Goal: Task Accomplishment & Management: Complete application form

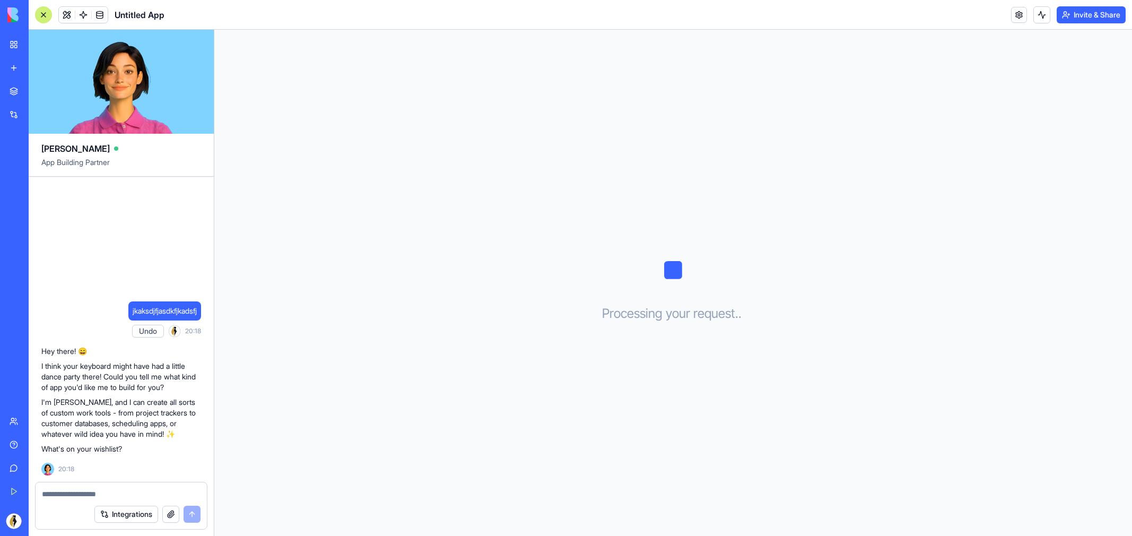
click at [153, 331] on button "Undo" at bounding box center [148, 331] width 32 height 13
click at [112, 496] on textarea at bounding box center [121, 494] width 159 height 11
type textarea "**********"
click at [197, 513] on button "submit" at bounding box center [192, 514] width 17 height 17
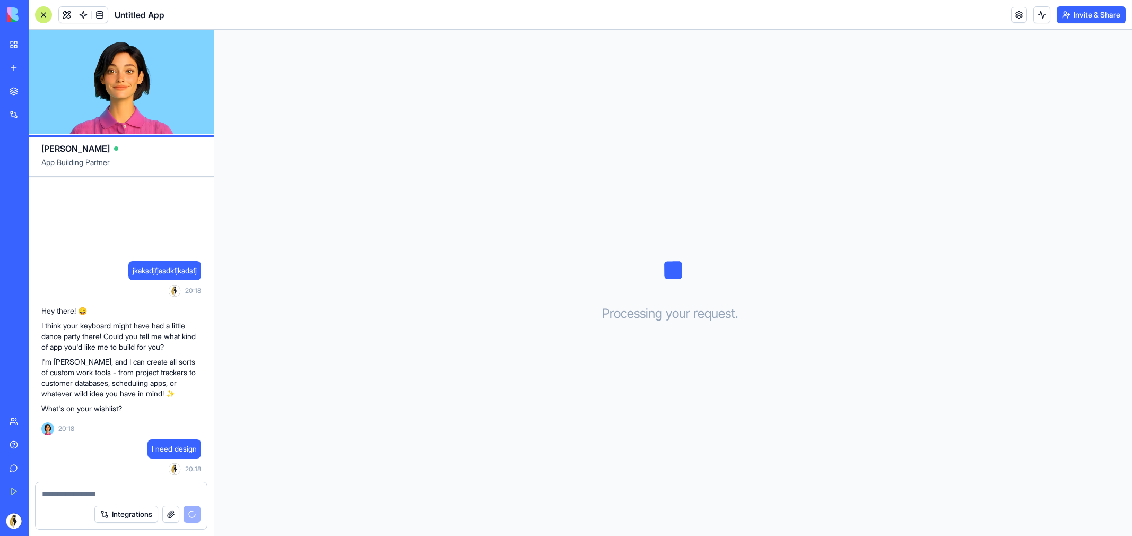
scroll to position [143, 0]
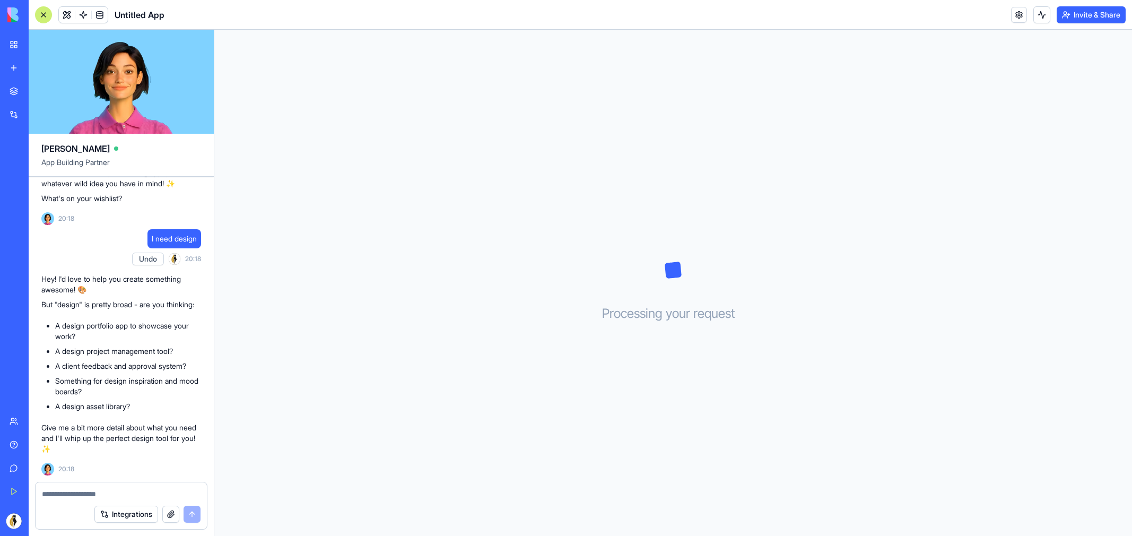
click at [126, 488] on div at bounding box center [121, 490] width 171 height 17
click at [124, 491] on textarea at bounding box center [121, 494] width 159 height 11
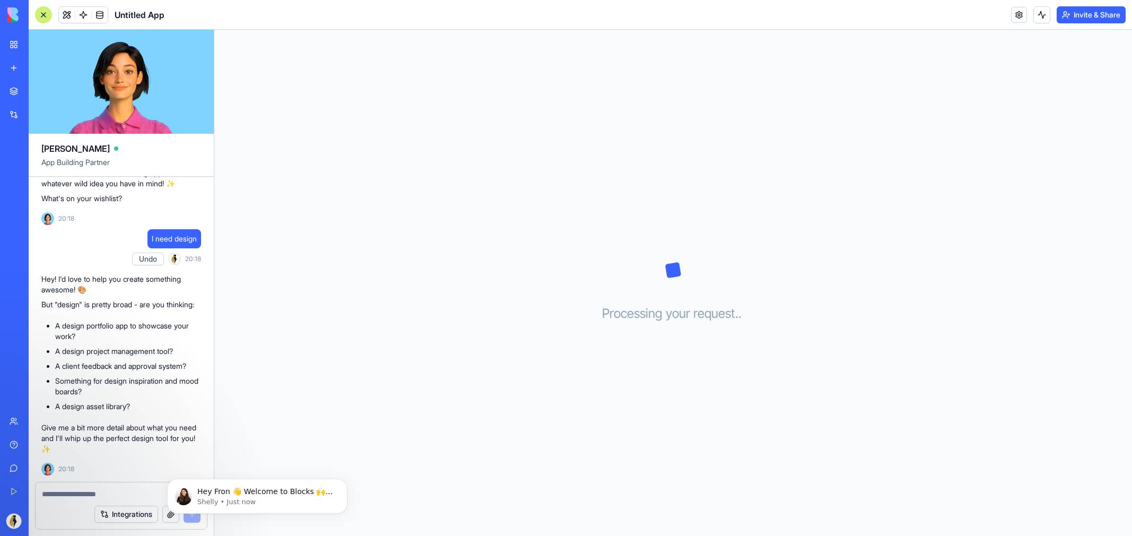
scroll to position [0, 0]
click at [39, 44] on div "My Workspace" at bounding box center [32, 44] width 14 height 11
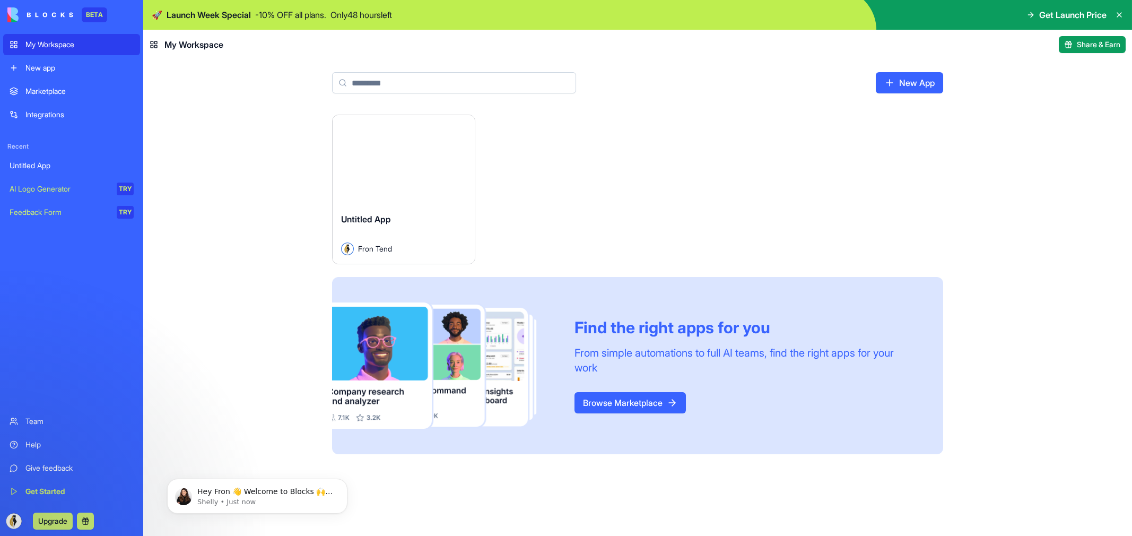
click at [79, 72] on div "New app" at bounding box center [79, 68] width 108 height 11
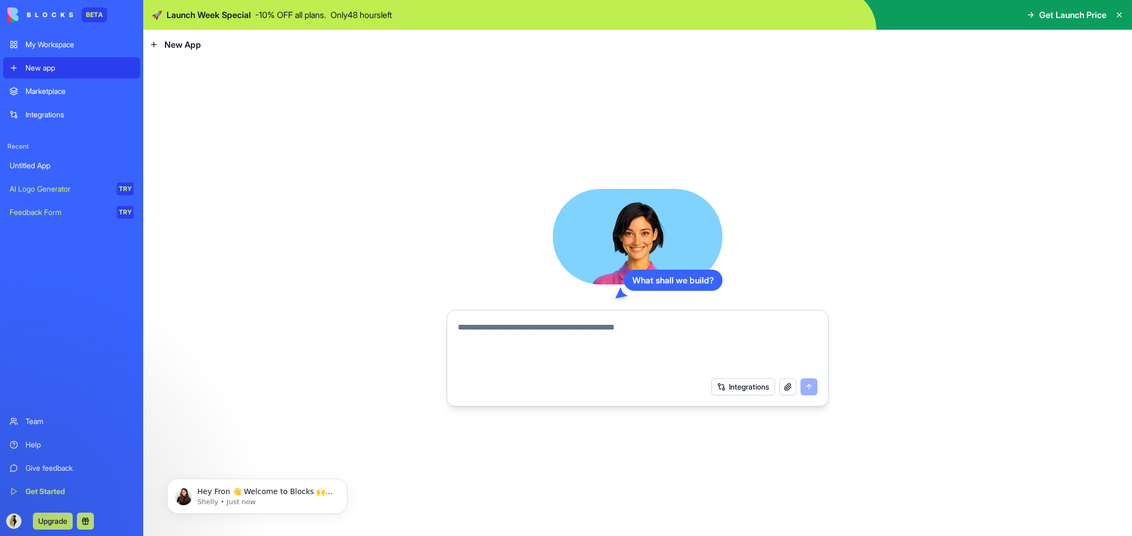
click at [56, 92] on div "Marketplace" at bounding box center [79, 91] width 108 height 11
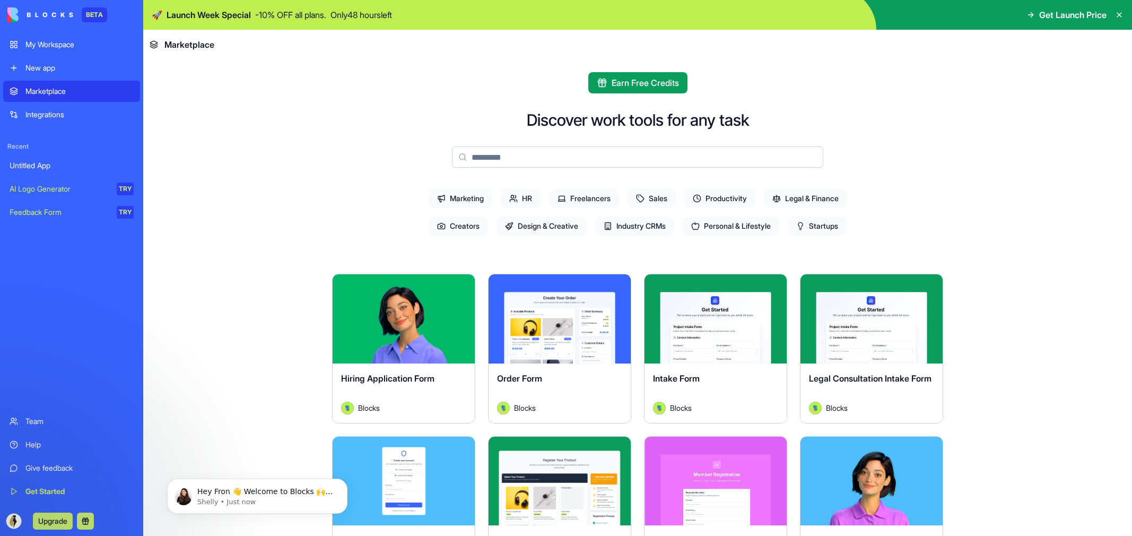
click at [210, 232] on main "Earn Free Credits Discover work tools for any task Marketing HR Freelancers Sal…" at bounding box center [637, 297] width 989 height 476
click at [157, 45] on icon at bounding box center [154, 44] width 8 height 8
click at [1121, 14] on icon at bounding box center [1119, 15] width 8 height 8
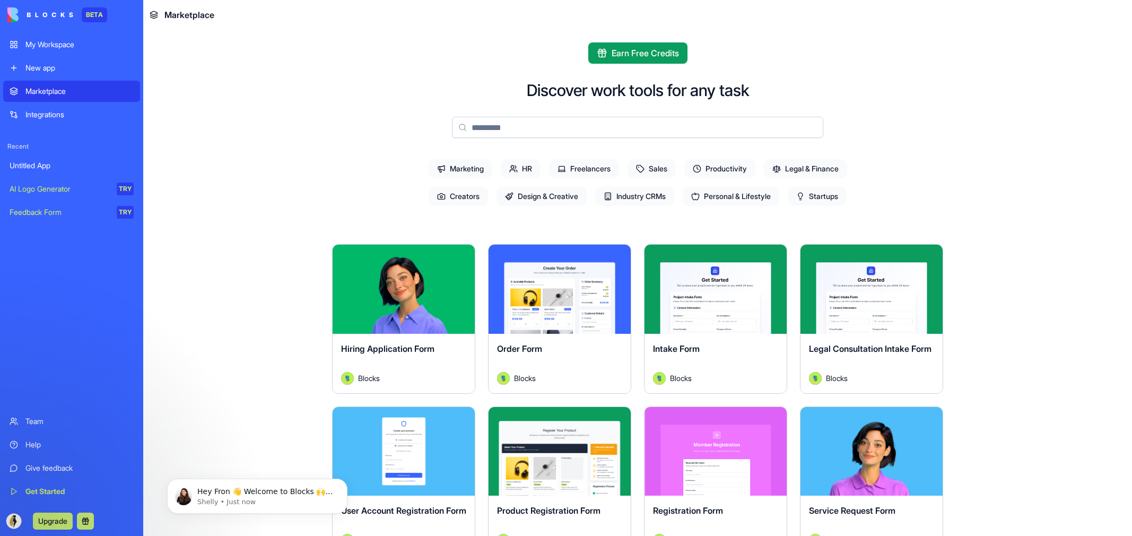
click at [89, 112] on div "Integrations" at bounding box center [79, 114] width 108 height 11
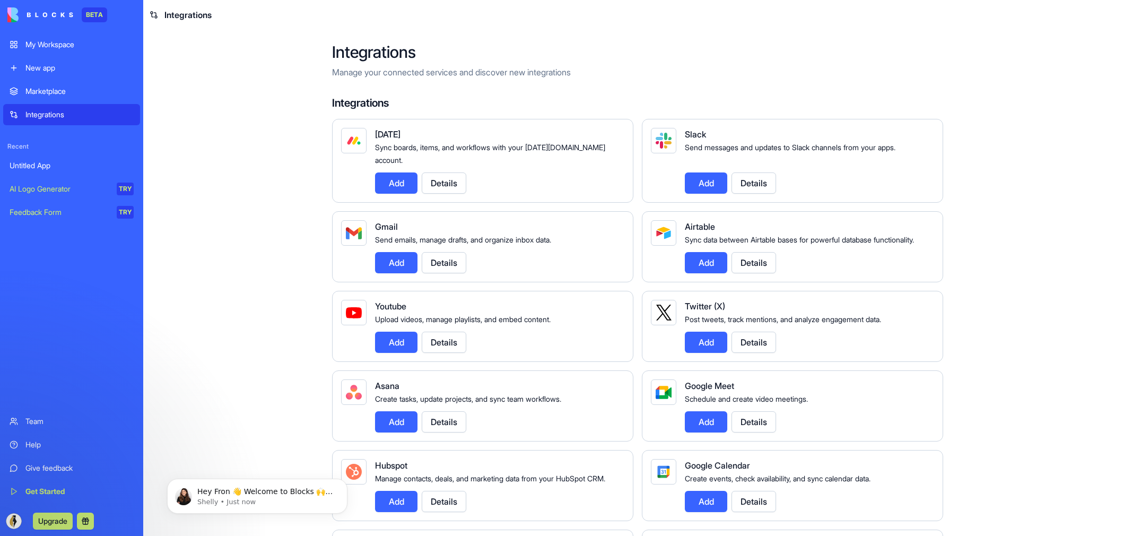
click at [67, 48] on div "My Workspace" at bounding box center [79, 44] width 108 height 11
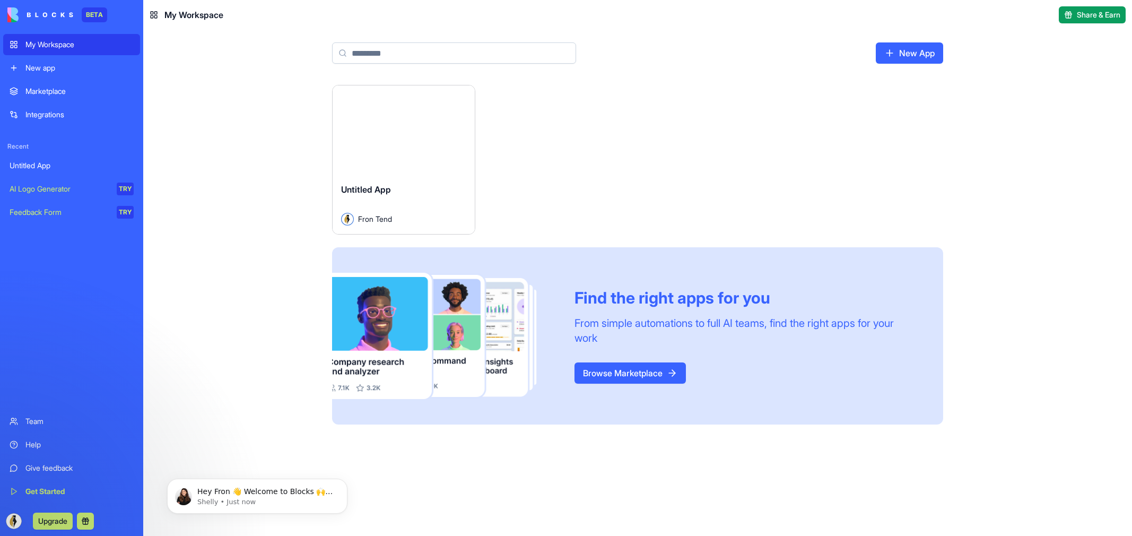
click at [150, 13] on icon at bounding box center [154, 15] width 8 height 8
click at [164, 21] on div "My Workspace" at bounding box center [187, 14] width 74 height 13
click at [162, 19] on div "My Workspace" at bounding box center [187, 14] width 74 height 13
click at [29, 26] on div "BETA" at bounding box center [71, 15] width 137 height 30
click at [34, 10] on img at bounding box center [40, 14] width 66 height 15
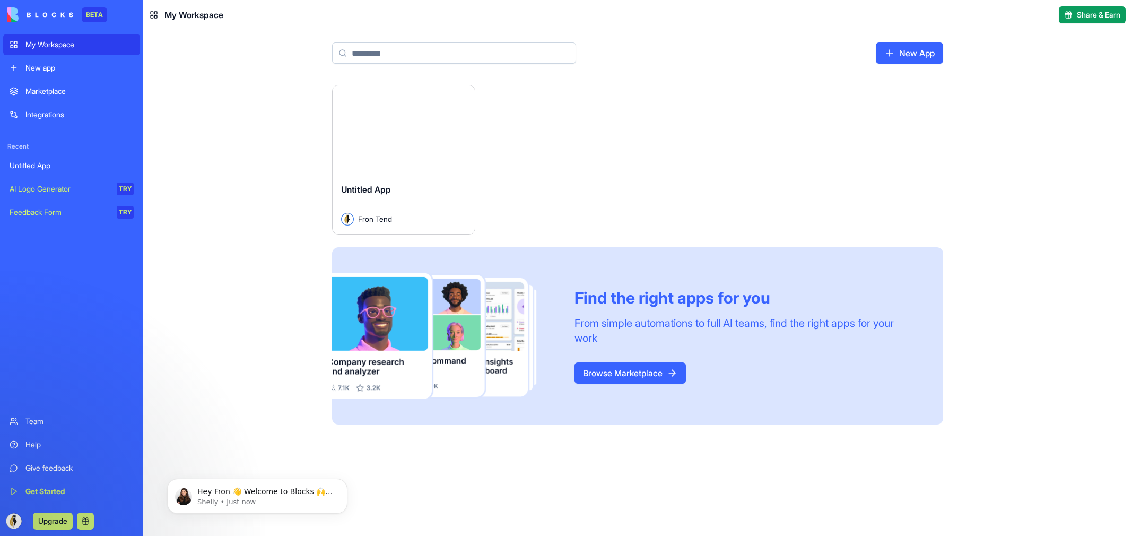
click at [16, 20] on img at bounding box center [40, 14] width 66 height 15
click at [157, 12] on icon at bounding box center [154, 15] width 8 height 8
click at [1118, 12] on span "Share & Earn" at bounding box center [1099, 15] width 44 height 11
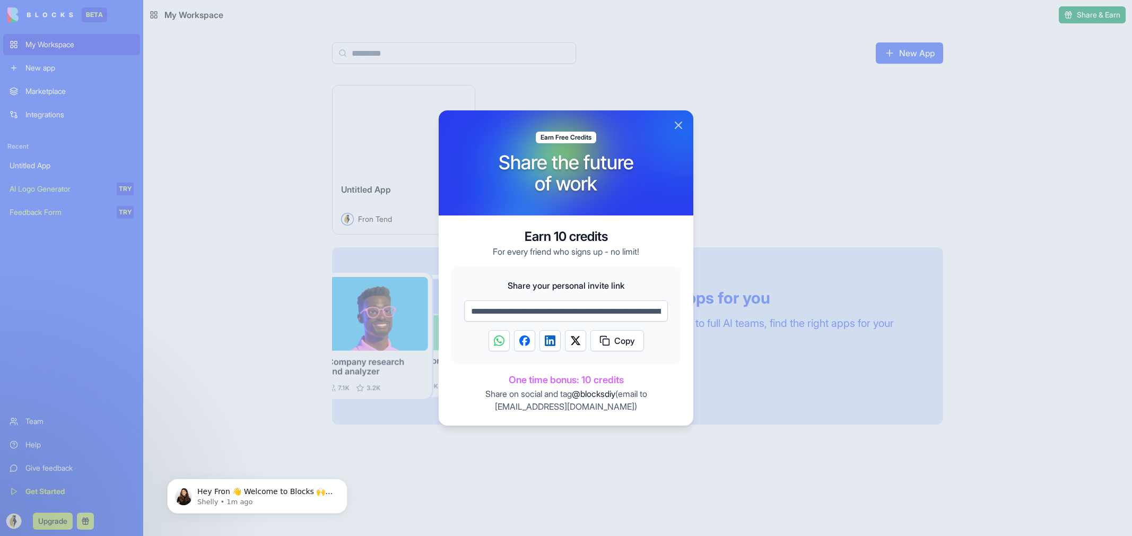
click at [679, 127] on button "Close" at bounding box center [678, 125] width 13 height 13
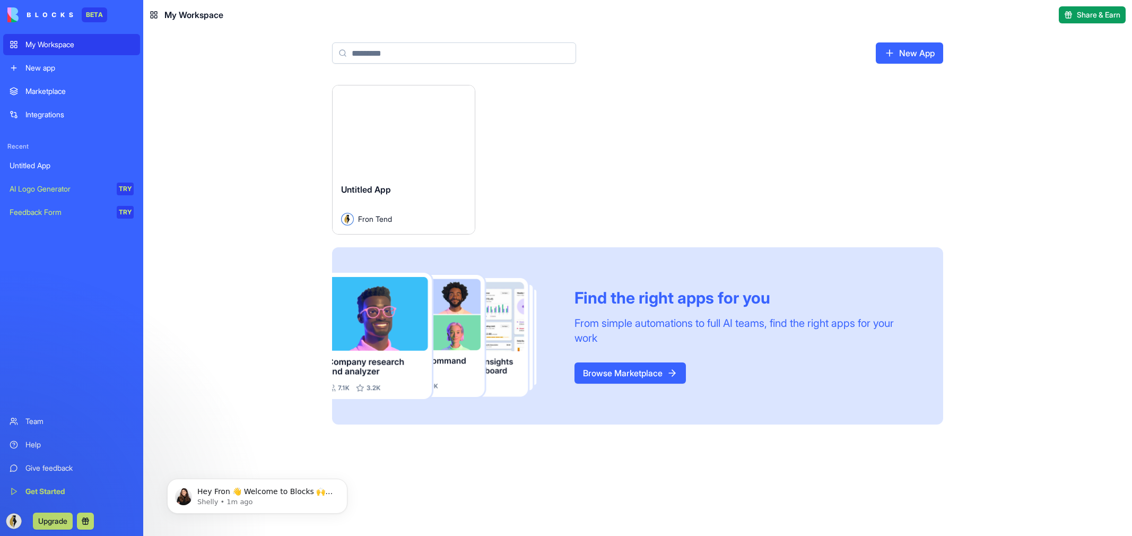
click at [82, 192] on div "AI Logo Generator" at bounding box center [60, 189] width 100 height 11
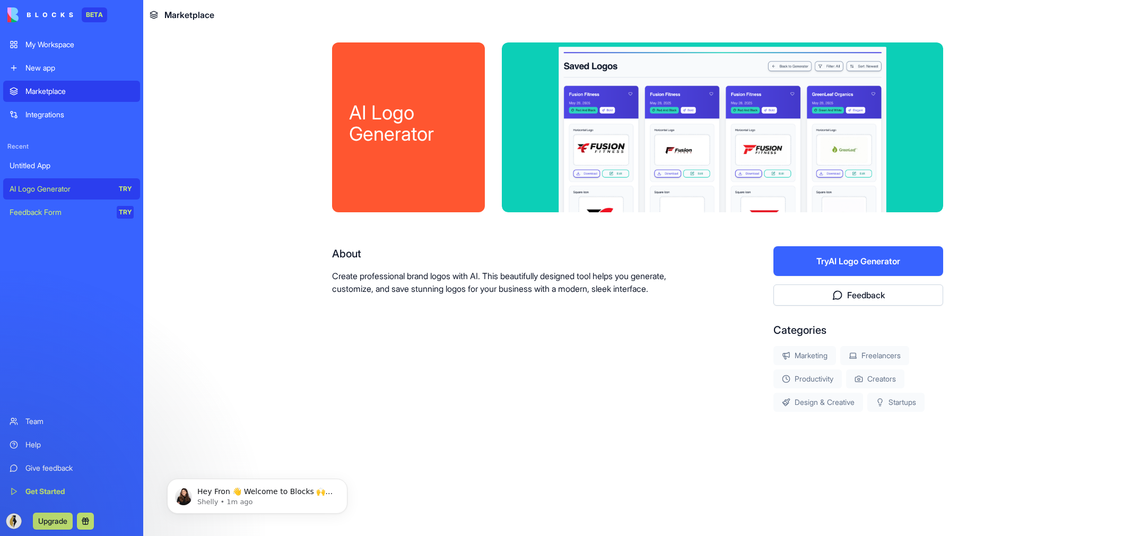
click at [154, 19] on icon at bounding box center [154, 15] width 8 height 8
click at [58, 193] on div "AI Logo Generator" at bounding box center [60, 189] width 100 height 11
click at [56, 207] on div "Feedback Form" at bounding box center [60, 212] width 100 height 11
click at [464, 168] on div "AI Logo Generator" at bounding box center [408, 127] width 153 height 170
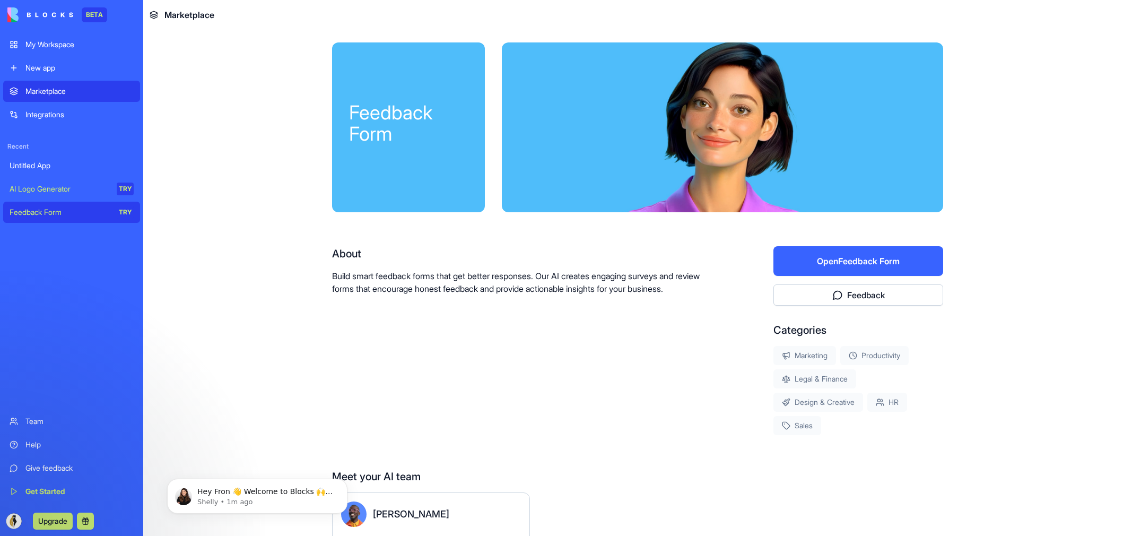
click at [852, 263] on button "Open Feedback Form" at bounding box center [859, 261] width 170 height 30
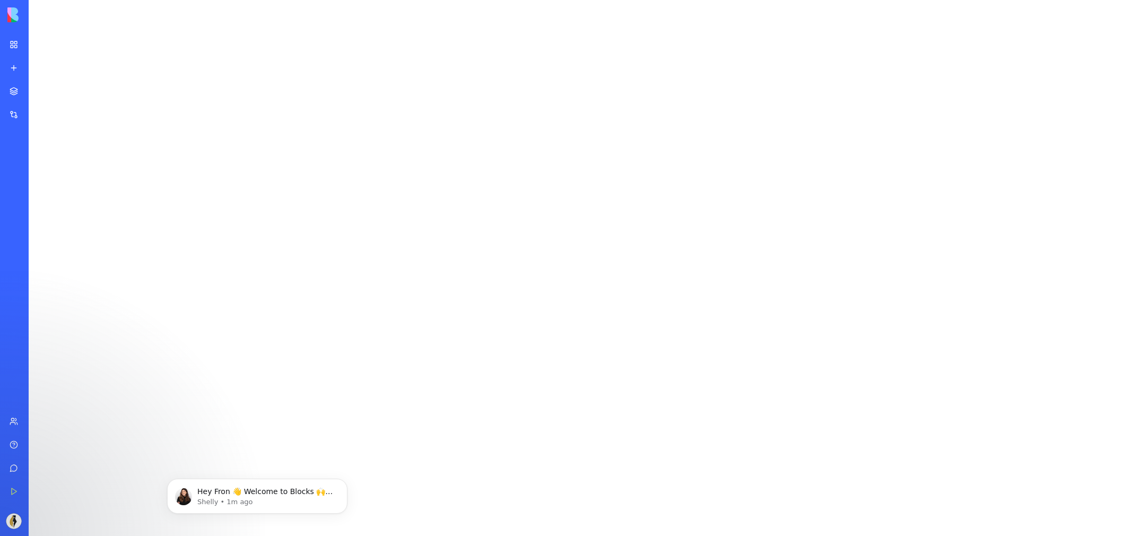
click at [853, 269] on div at bounding box center [581, 268] width 1104 height 536
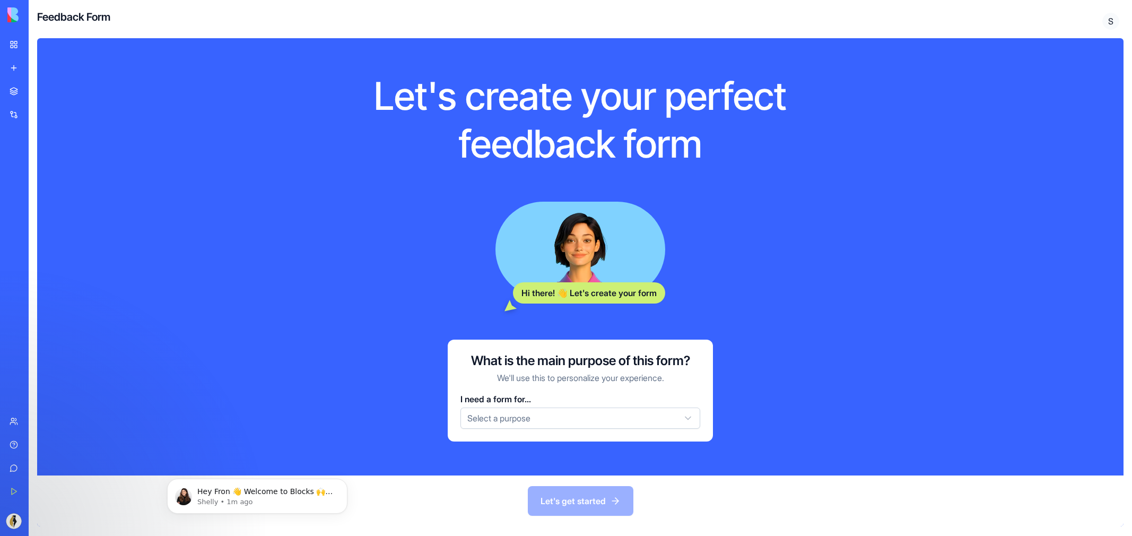
click at [531, 422] on html "BETA My Workspace New app Marketplace Integrations Recent Untitled App AI Logo …" at bounding box center [566, 268] width 1132 height 536
click at [581, 503] on button "Let's get started" at bounding box center [581, 501] width 106 height 30
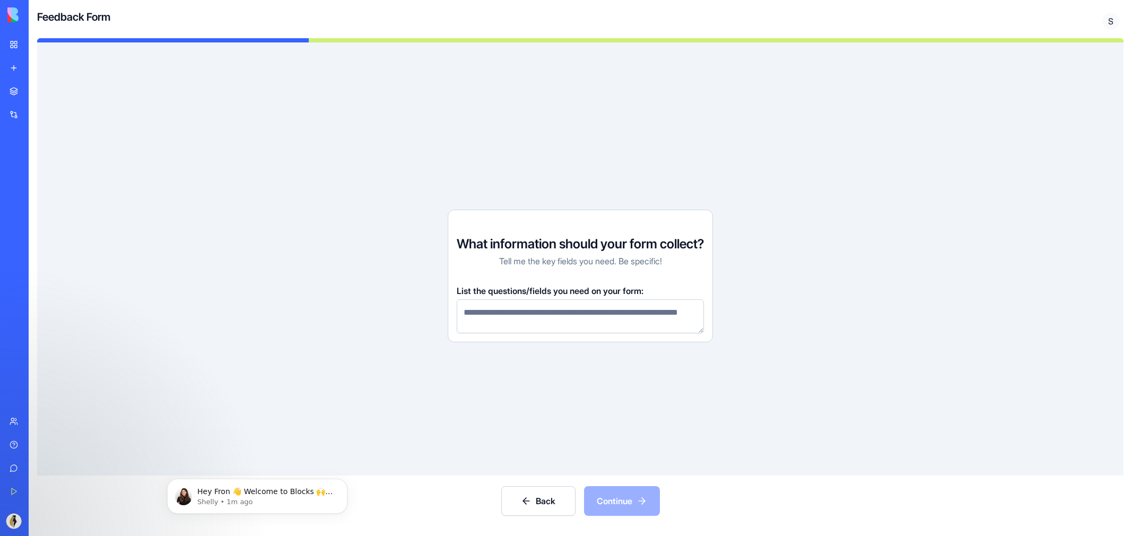
click at [522, 319] on textarea at bounding box center [580, 316] width 247 height 34
type textarea "**********"
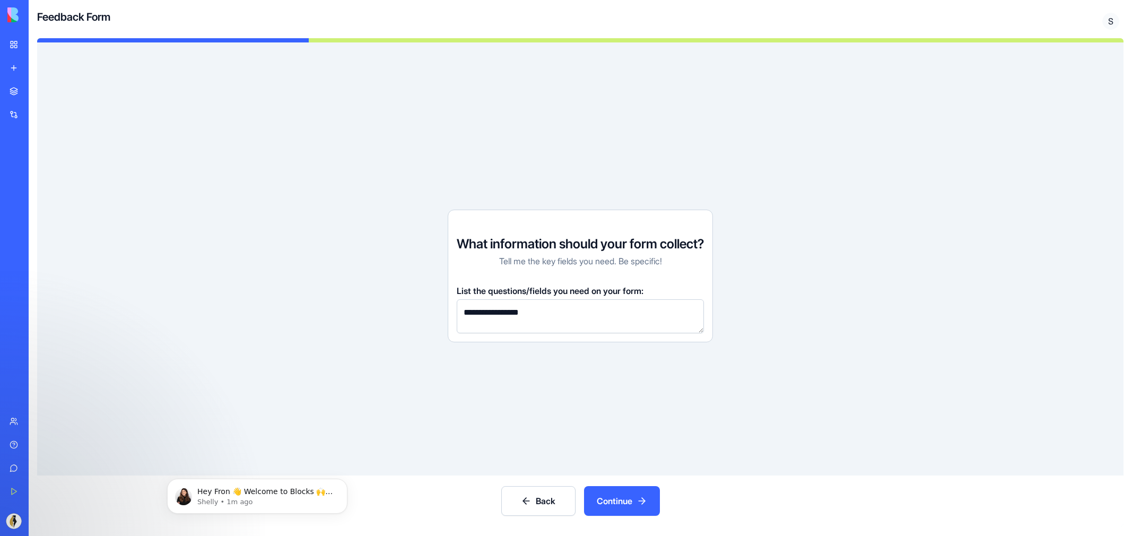
click at [624, 502] on button "Continue" at bounding box center [622, 501] width 76 height 30
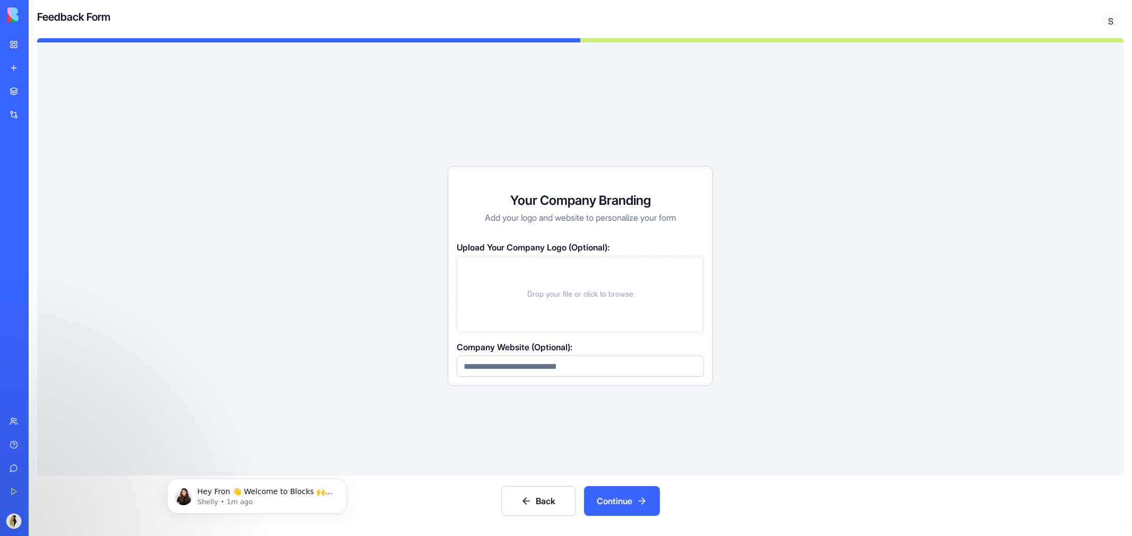
click at [572, 327] on div "Drop your file or click to browse" at bounding box center [580, 294] width 247 height 76
click at [577, 374] on input at bounding box center [580, 365] width 247 height 21
type input "**********"
click at [630, 508] on button "Continue" at bounding box center [622, 501] width 76 height 30
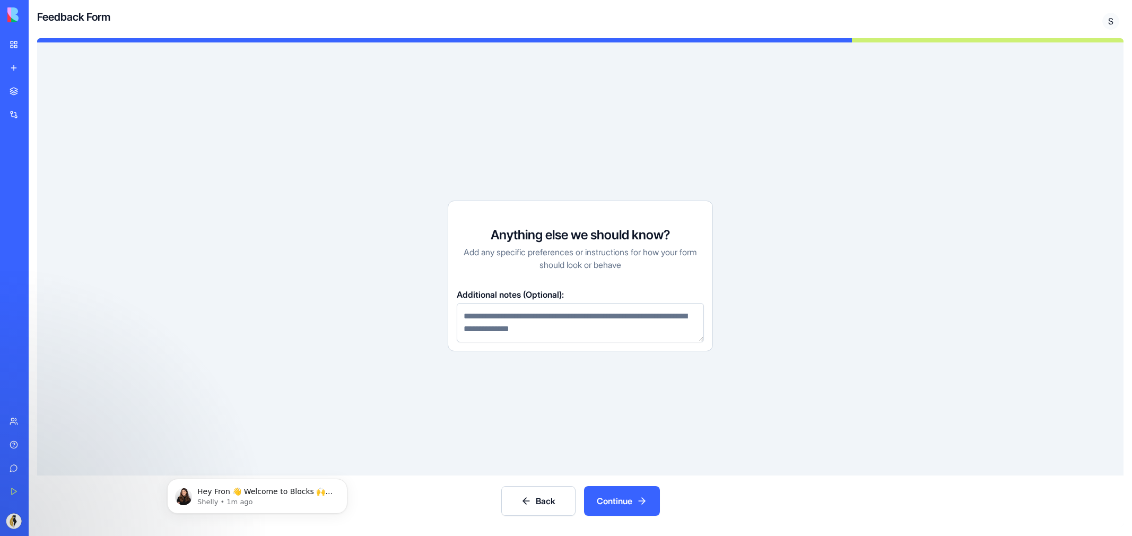
click at [577, 329] on textarea at bounding box center [580, 322] width 247 height 39
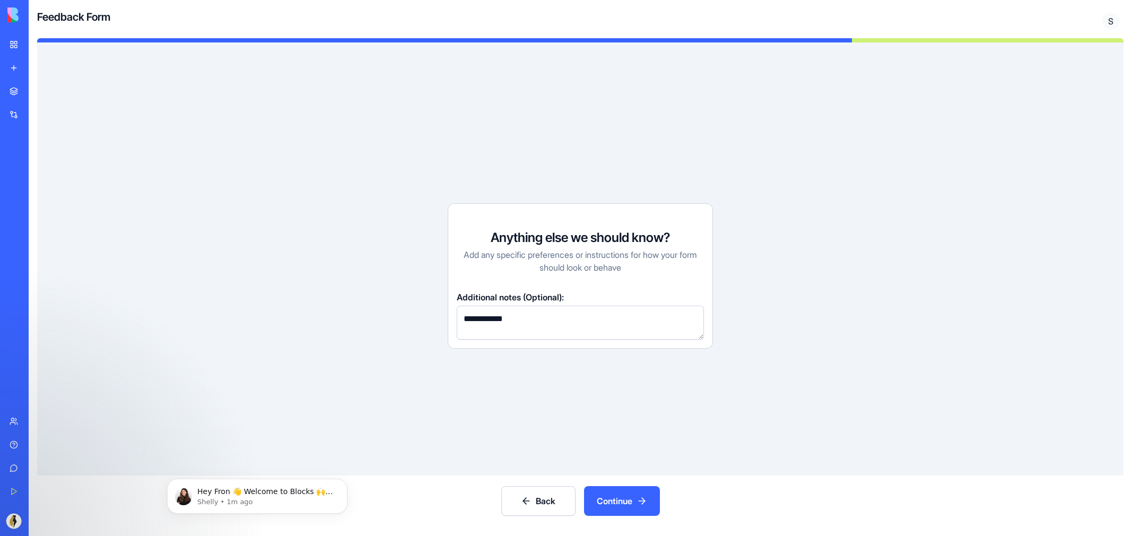
type textarea "**********"
click at [643, 501] on button "Continue" at bounding box center [622, 501] width 76 height 30
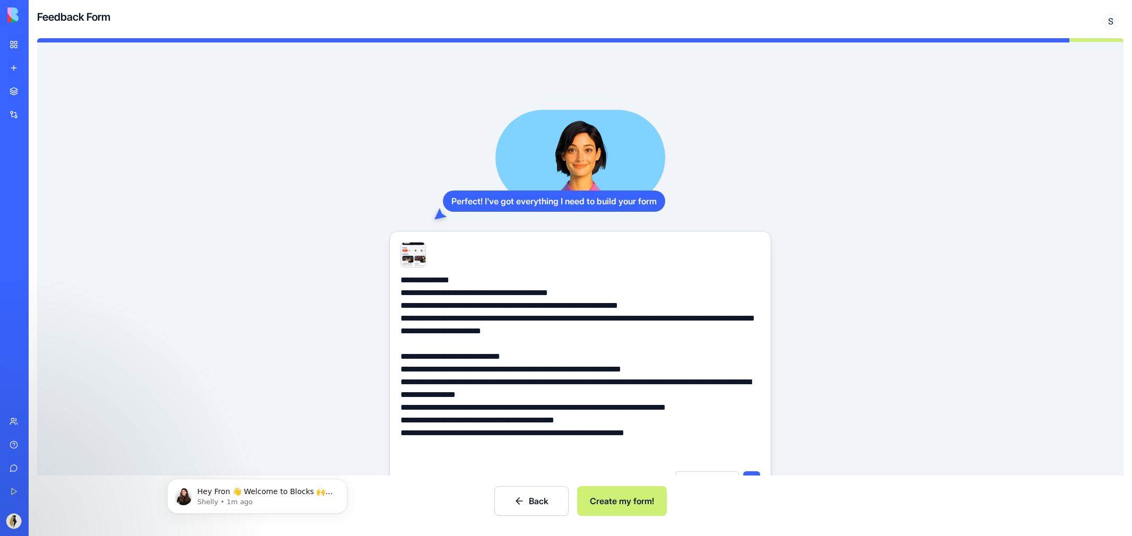
scroll to position [58, 0]
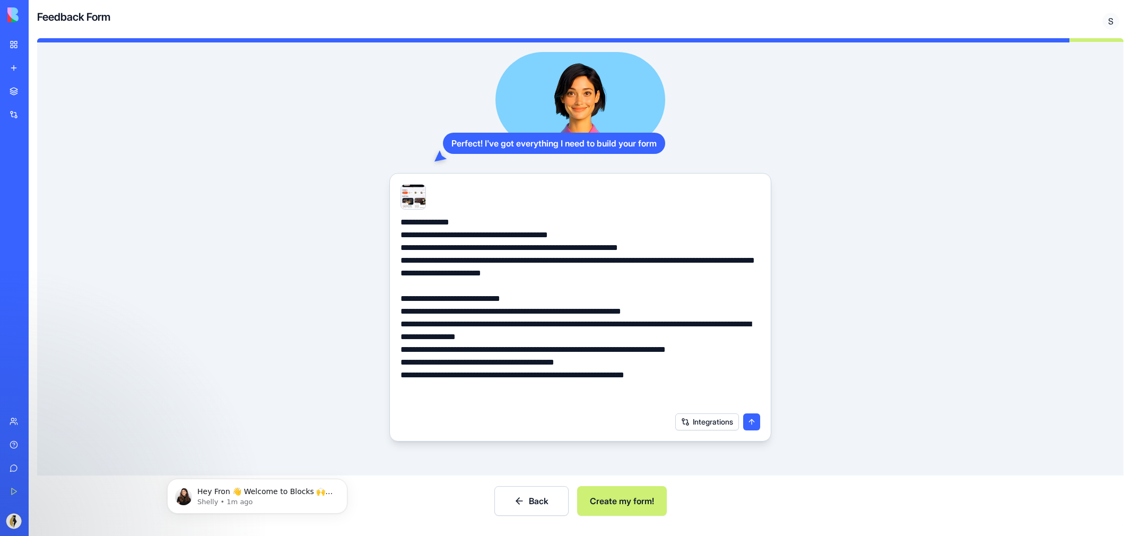
click at [638, 491] on button "Create my form!" at bounding box center [622, 501] width 90 height 30
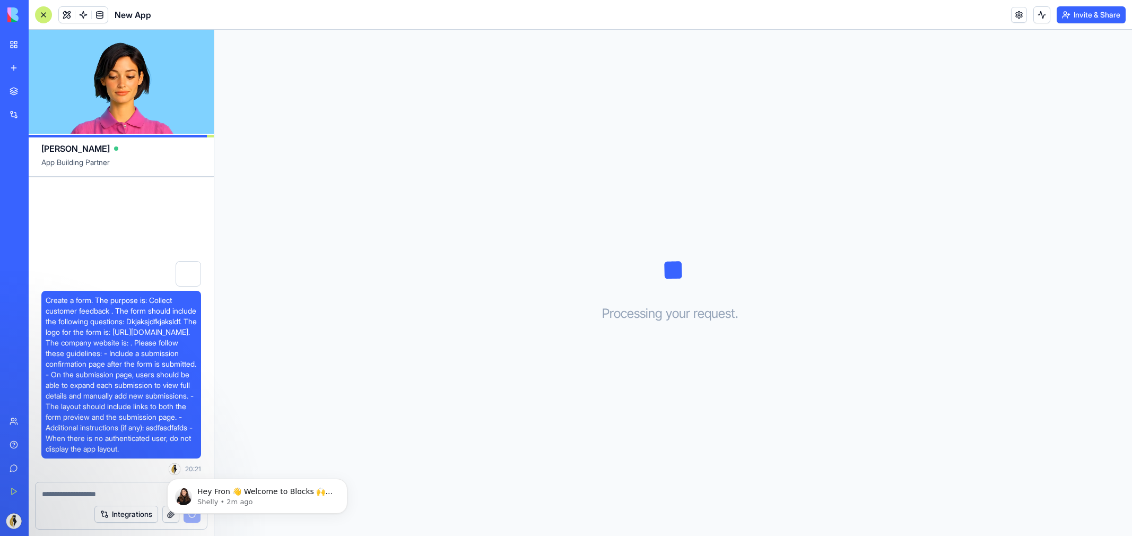
click at [42, 14] on div at bounding box center [43, 14] width 17 height 17
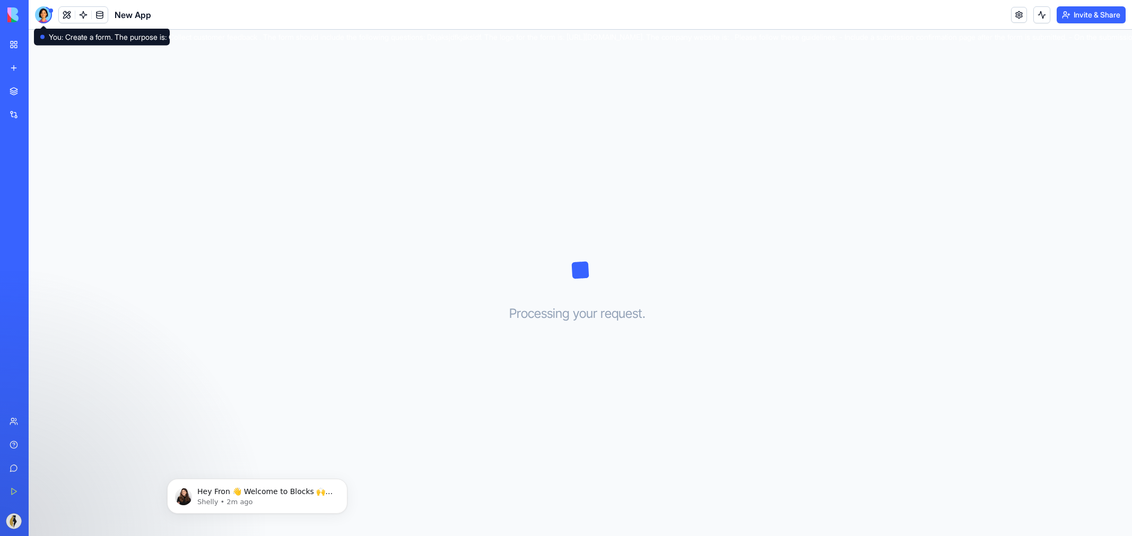
click at [47, 20] on div at bounding box center [43, 14] width 17 height 17
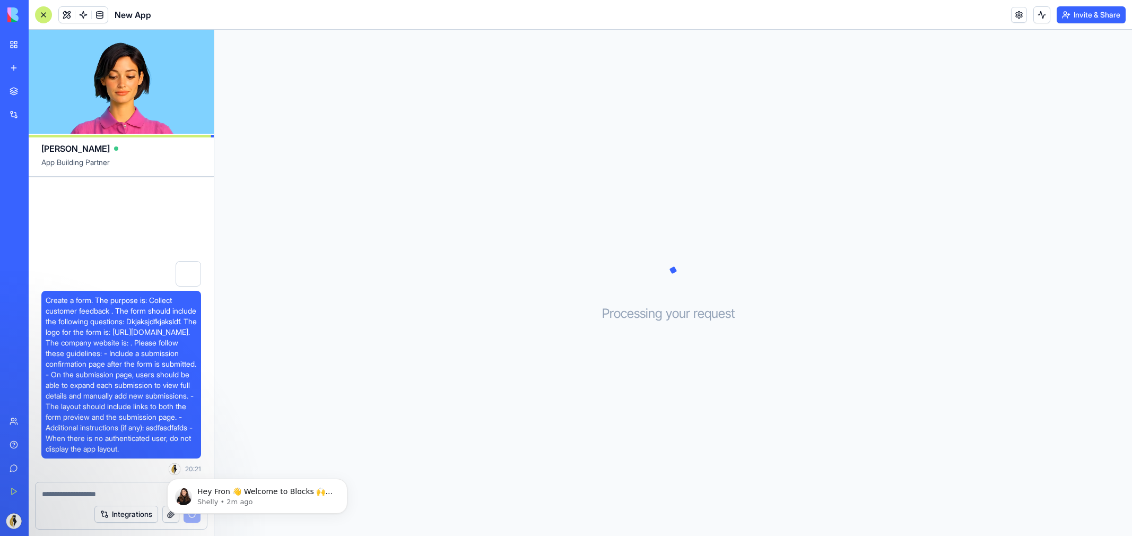
click at [46, 13] on div at bounding box center [43, 14] width 17 height 17
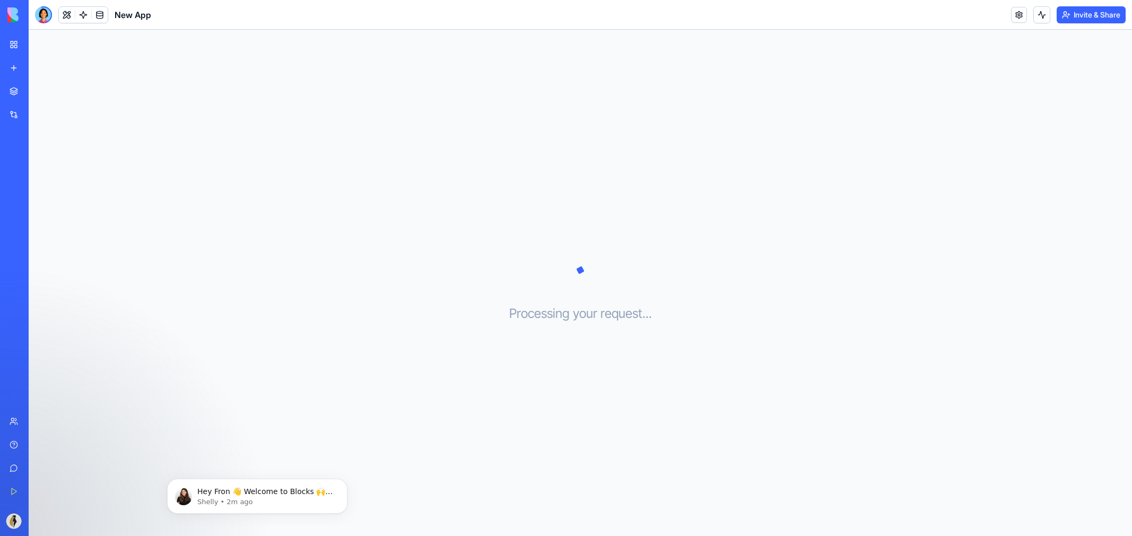
click at [45, 20] on div at bounding box center [43, 14] width 17 height 17
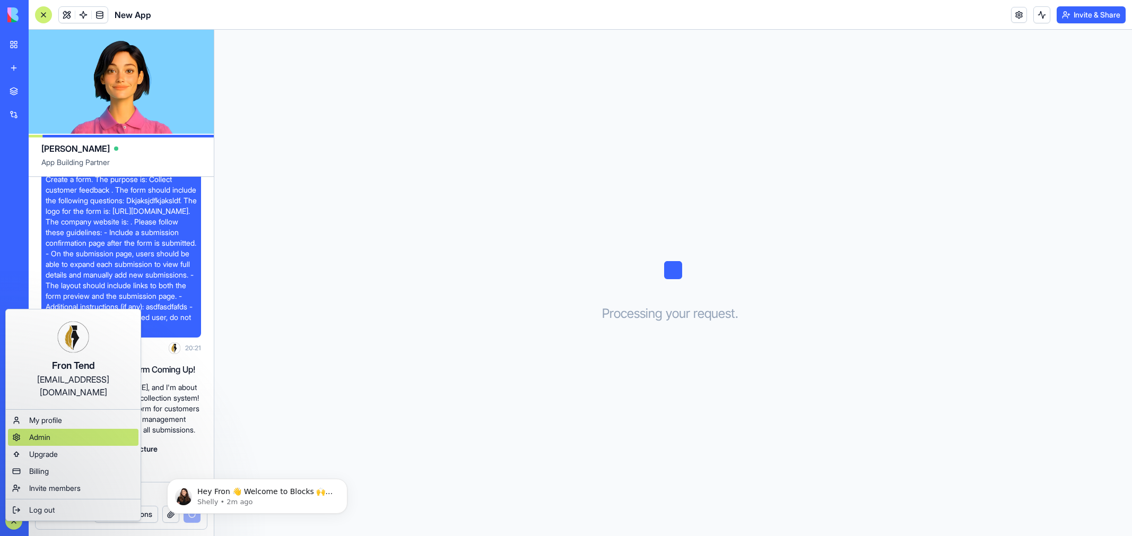
click at [79, 429] on div "Admin" at bounding box center [73, 437] width 131 height 17
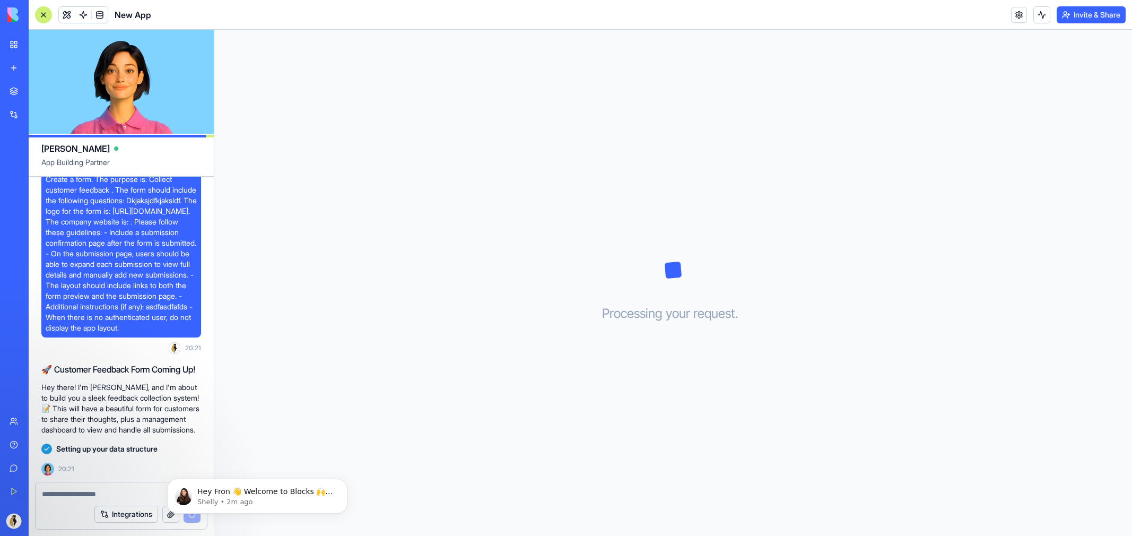
click at [14, 510] on div "Upgrade" at bounding box center [14, 521] width 22 height 30
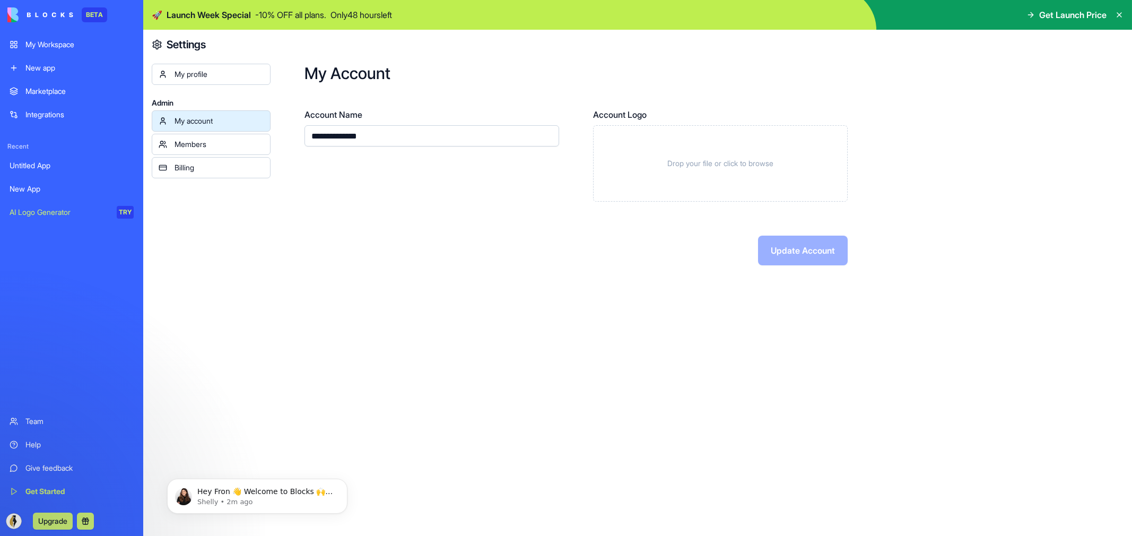
click at [318, 340] on div "**********" at bounding box center [702, 283] width 862 height 506
click at [232, 140] on div "Members" at bounding box center [219, 144] width 89 height 11
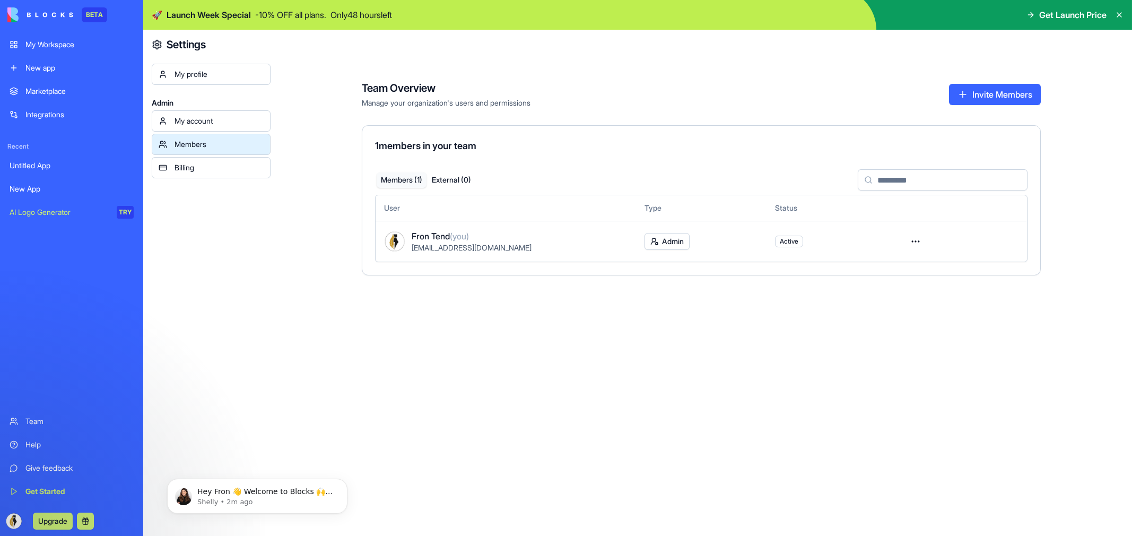
click at [250, 175] on link "Billing" at bounding box center [211, 167] width 119 height 21
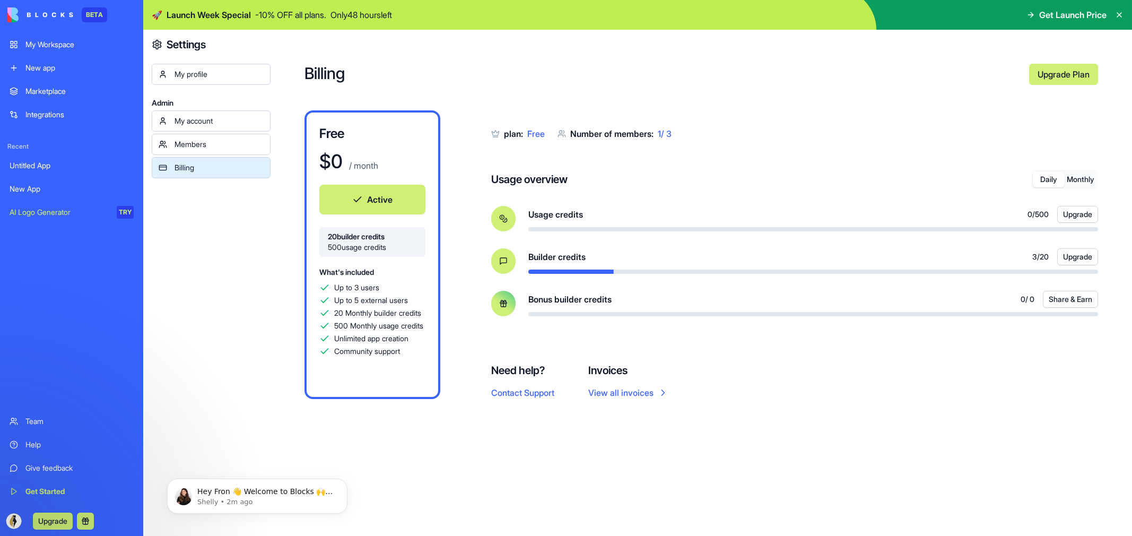
click at [253, 146] on div "Members" at bounding box center [219, 144] width 89 height 11
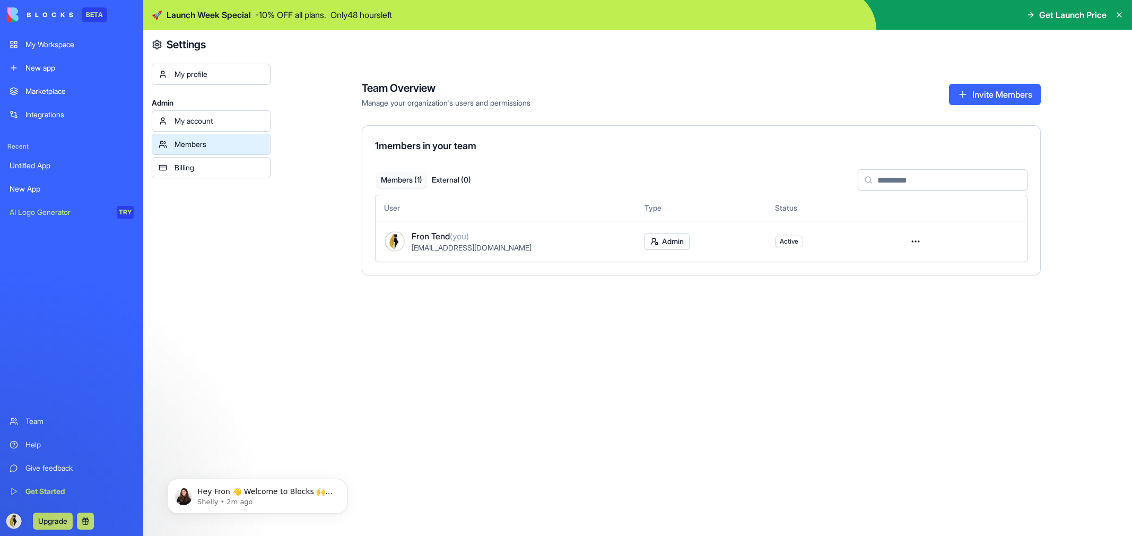
click at [248, 117] on div "My account" at bounding box center [219, 121] width 89 height 11
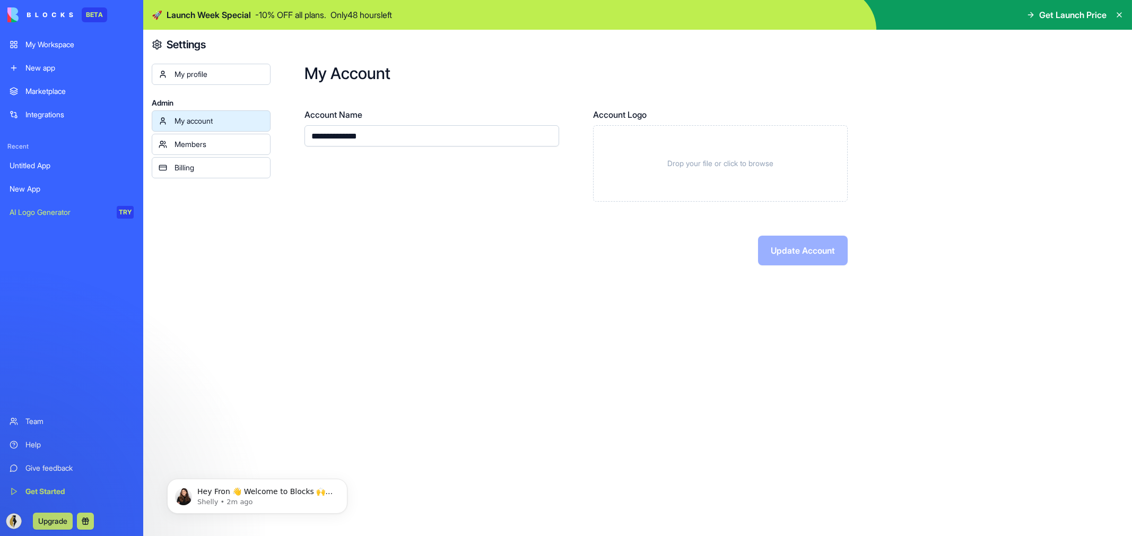
click at [242, 67] on link "My profile" at bounding box center [211, 74] width 119 height 21
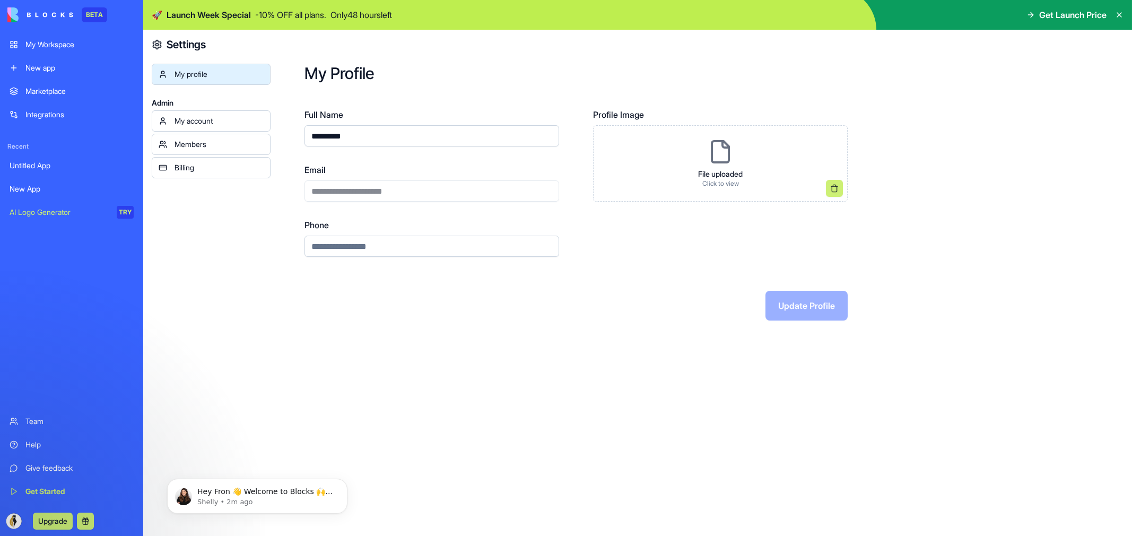
click at [1121, 14] on icon at bounding box center [1119, 15] width 8 height 8
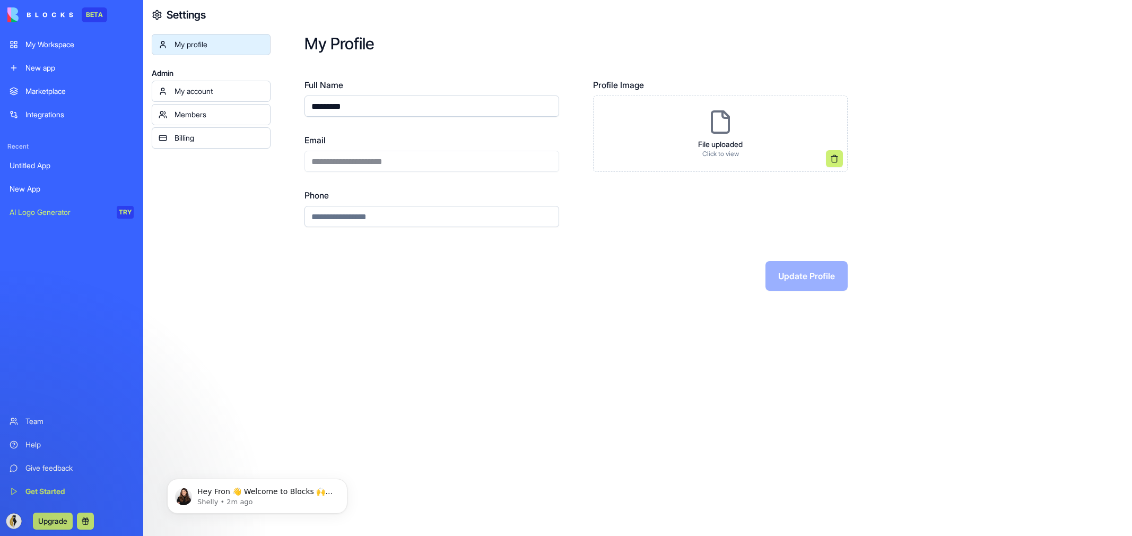
click at [230, 117] on div "Members" at bounding box center [219, 114] width 89 height 11
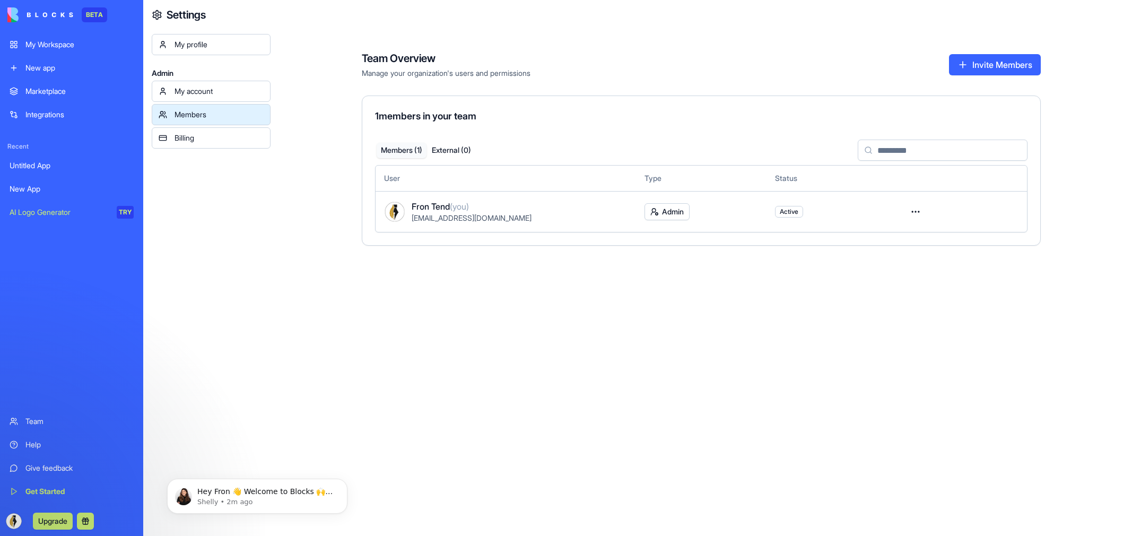
click at [242, 97] on link "My account" at bounding box center [211, 91] width 119 height 21
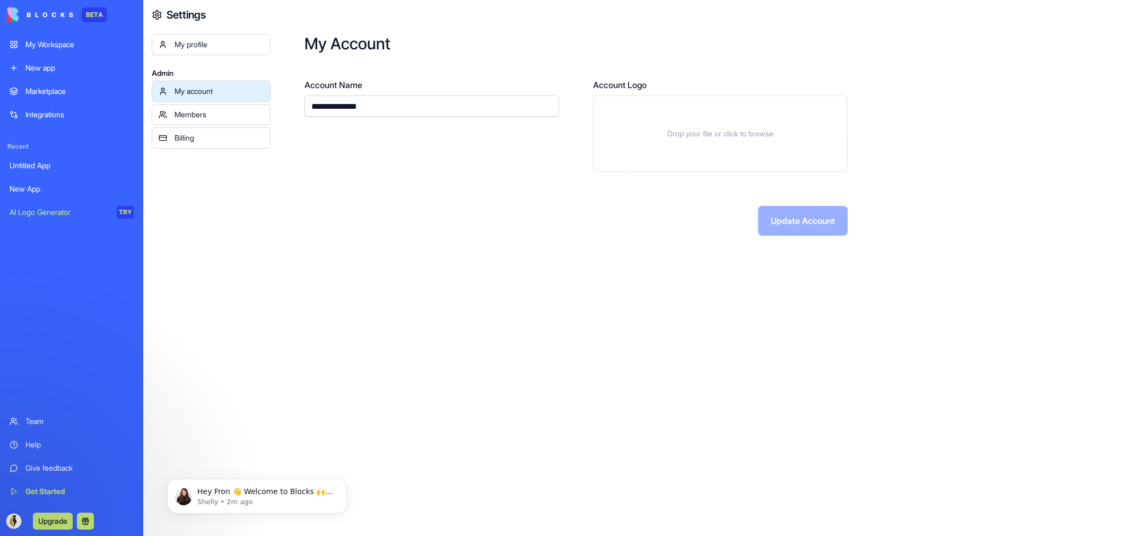
click at [239, 118] on div "Members" at bounding box center [219, 114] width 89 height 11
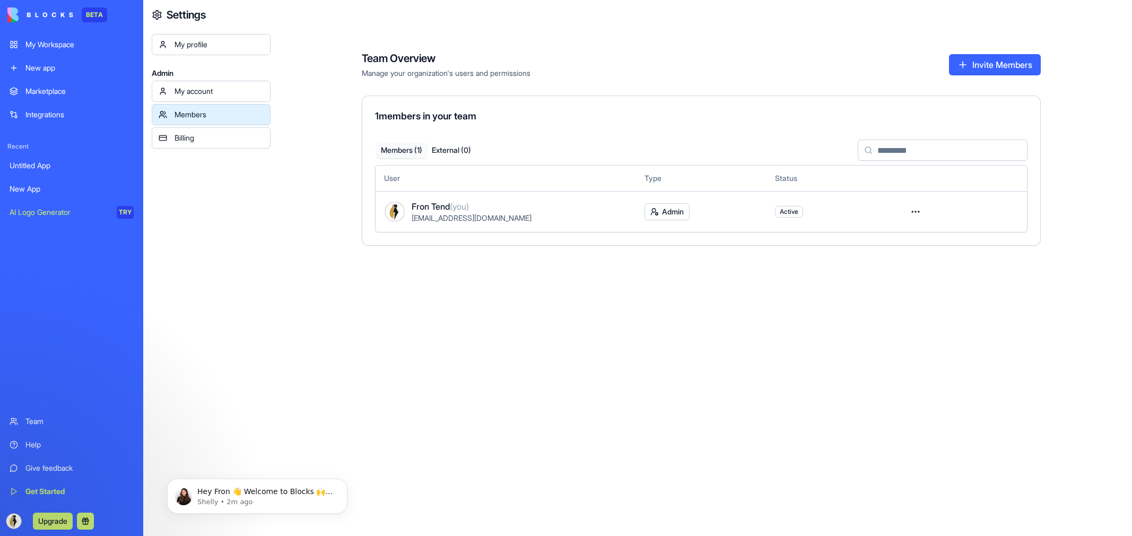
click at [233, 143] on div "Billing" at bounding box center [219, 138] width 89 height 11
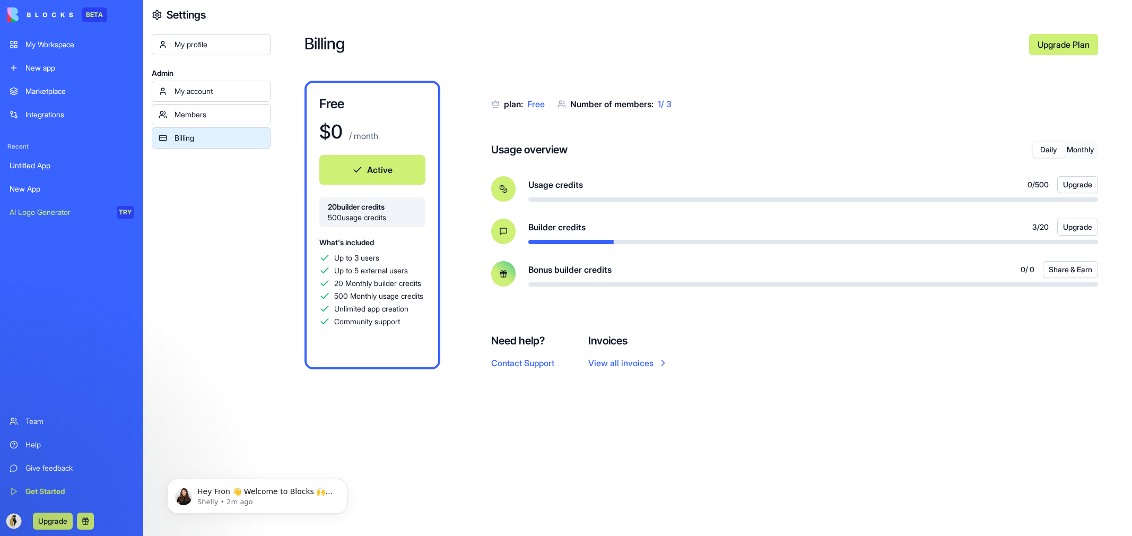
click at [223, 118] on div "Members" at bounding box center [219, 114] width 89 height 11
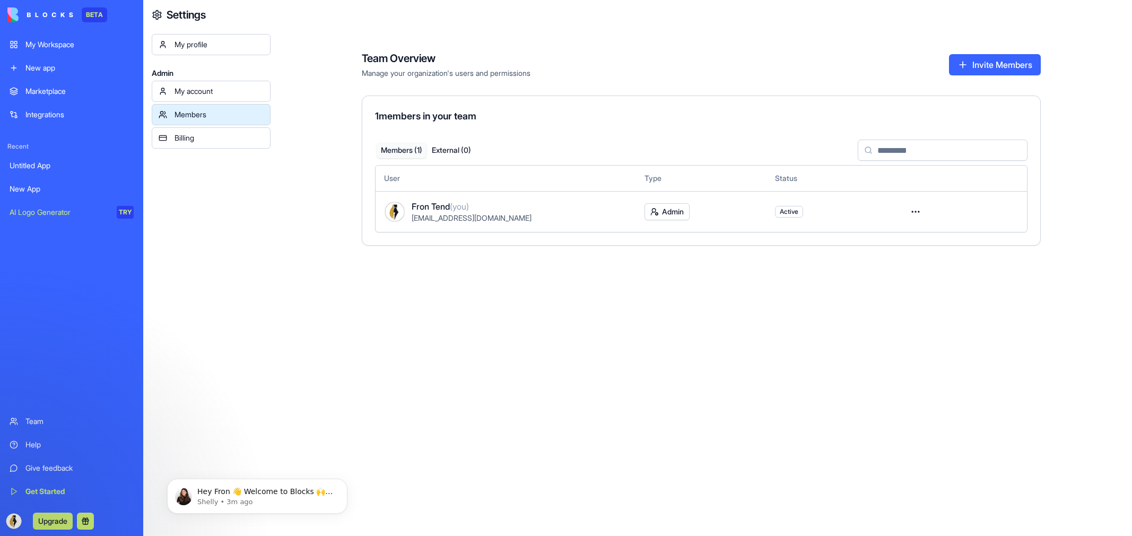
click at [240, 91] on div "My account" at bounding box center [219, 91] width 89 height 11
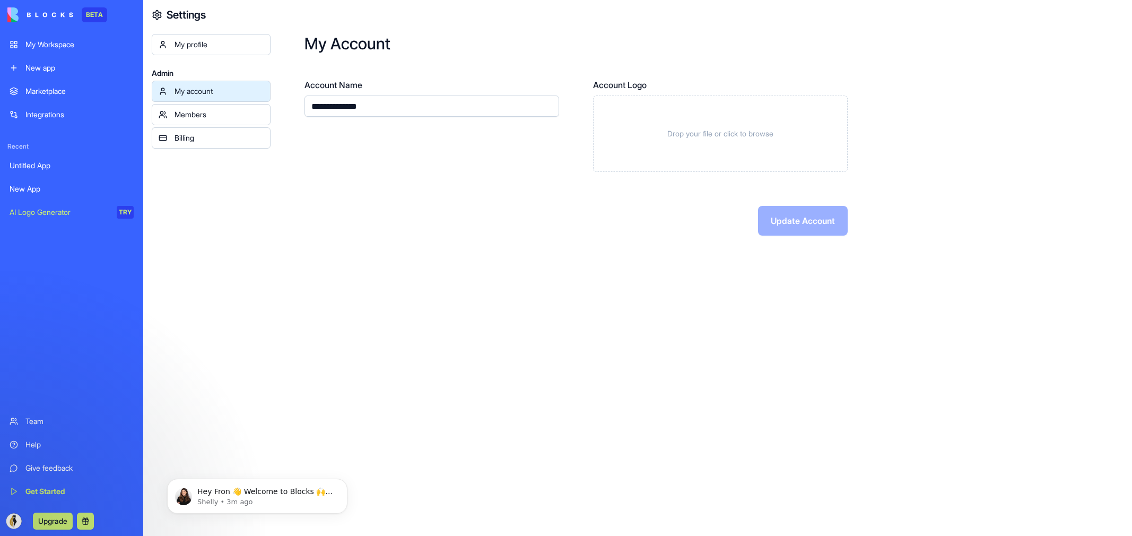
click at [84, 97] on link "Marketplace" at bounding box center [71, 91] width 137 height 21
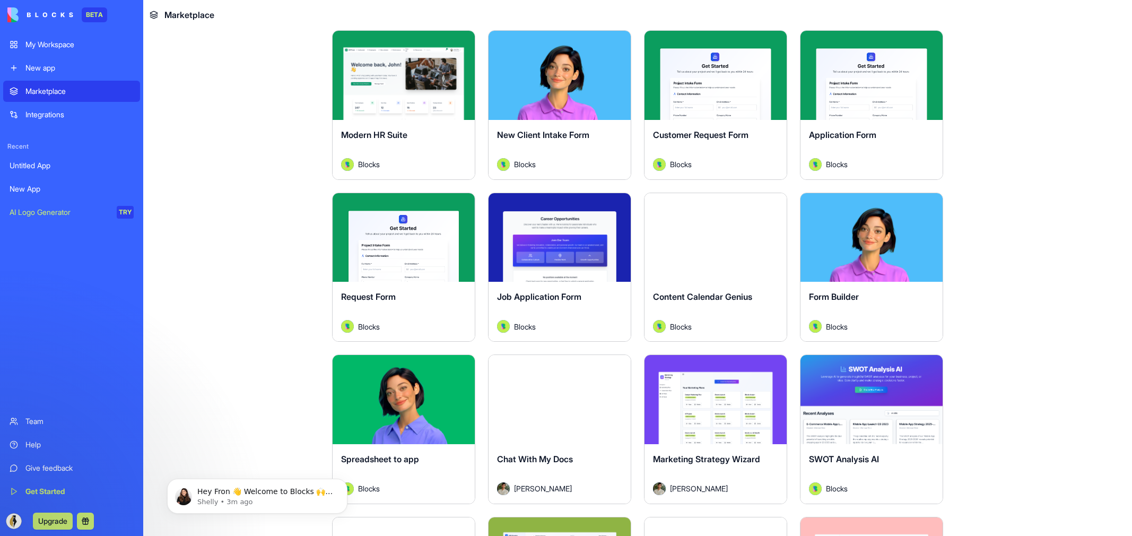
scroll to position [1188, 0]
